Goal: Task Accomplishment & Management: Manage account settings

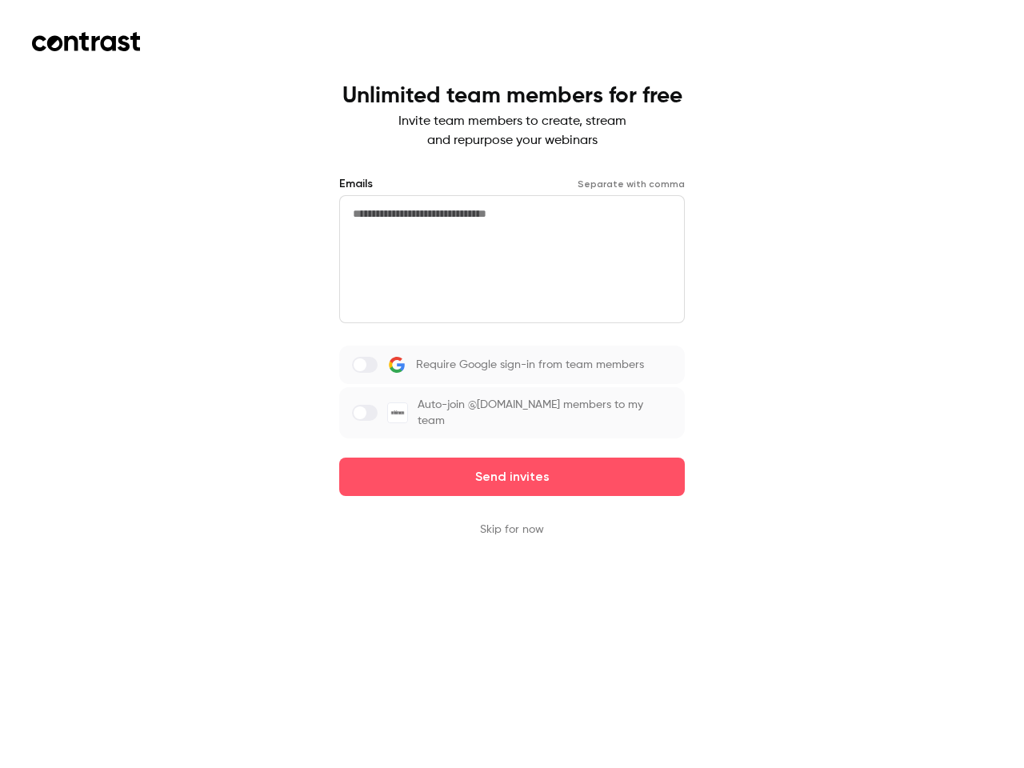
click at [512, 384] on div "Require Google sign-in from team members Auto-join @[DOMAIN_NAME] members to my…" at bounding box center [512, 392] width 346 height 93
click at [512, 466] on button "Send invites" at bounding box center [512, 477] width 346 height 38
